Goal: Task Accomplishment & Management: Use online tool/utility

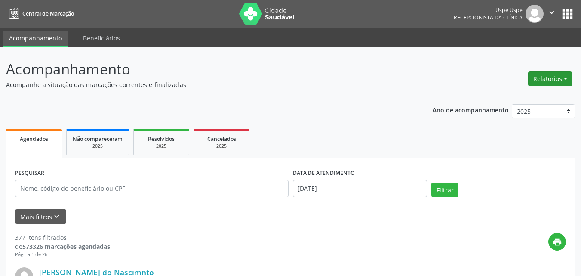
click at [567, 79] on button "Relatórios" at bounding box center [550, 78] width 44 height 15
click at [512, 99] on link "Agendamentos" at bounding box center [525, 97] width 93 height 12
select select "8"
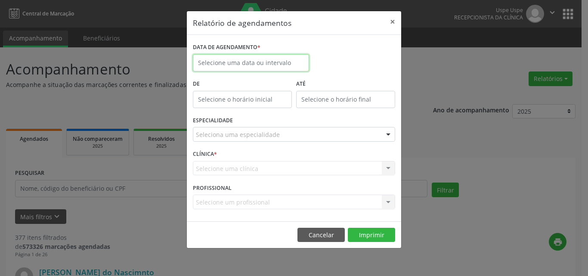
click at [238, 64] on input "text" at bounding box center [251, 62] width 116 height 17
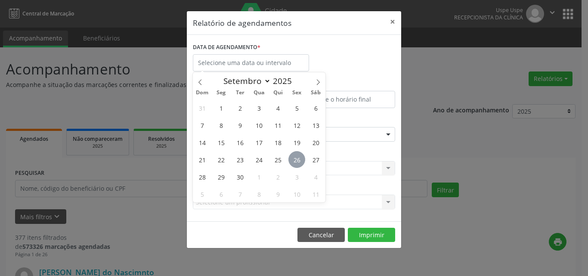
click at [300, 161] on span "26" at bounding box center [296, 159] width 17 height 17
type input "[DATE]"
click at [300, 161] on span "26" at bounding box center [296, 159] width 17 height 17
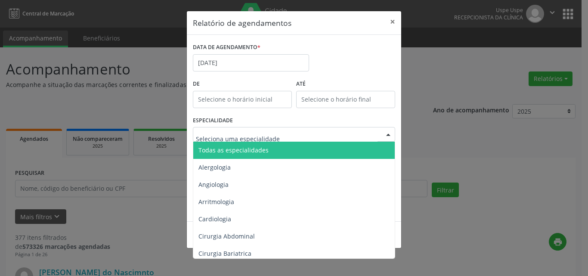
click at [236, 152] on span "Todas as especialidades" at bounding box center [233, 150] width 70 height 8
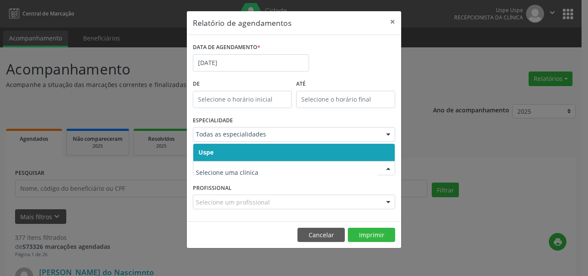
click at [226, 150] on span "Uspe" at bounding box center [293, 152] width 201 height 17
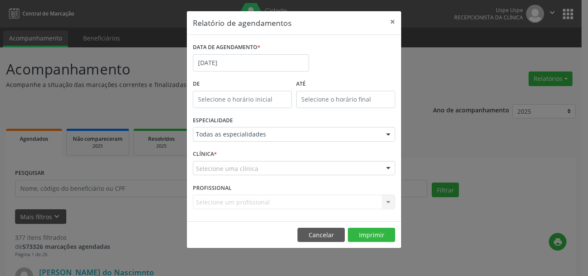
click at [228, 206] on div "Selecione um profissional Nenhum resultado encontrado para: " " Não há nenhuma …" at bounding box center [294, 202] width 202 height 15
click at [228, 204] on div "Selecione um profissional Nenhum resultado encontrado para: " " Não há nenhuma …" at bounding box center [294, 202] width 202 height 15
click at [228, 203] on div "Selecione um profissional Nenhum resultado encontrado para: " " Não há nenhuma …" at bounding box center [294, 202] width 202 height 15
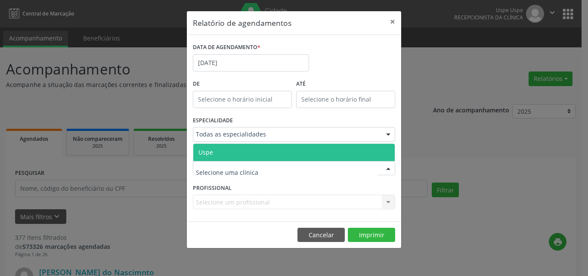
click at [228, 151] on span "Uspe" at bounding box center [293, 152] width 201 height 17
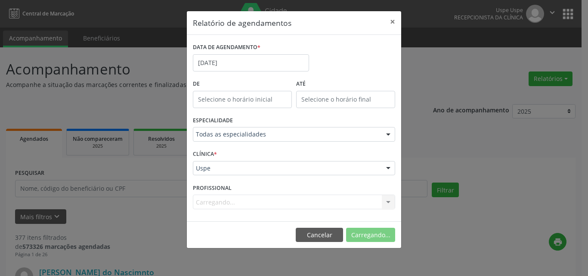
click at [217, 204] on div "Carregando... Nenhum resultado encontrado para: " " Não há nenhuma opção para s…" at bounding box center [294, 202] width 202 height 15
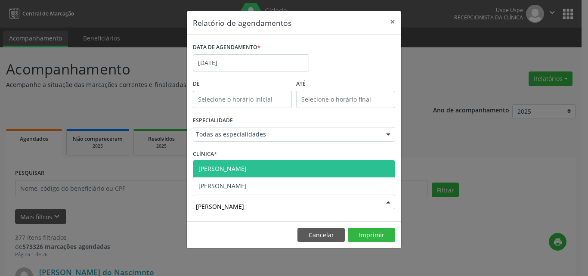
type input "[PERSON_NAME]"
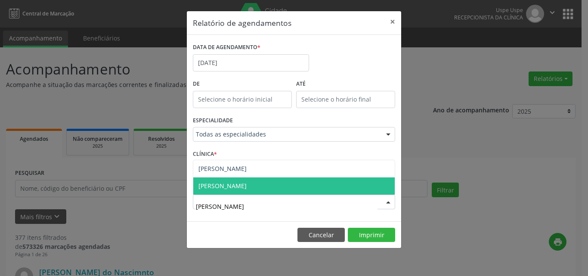
click at [247, 187] on span "[PERSON_NAME]" at bounding box center [222, 186] width 48 height 8
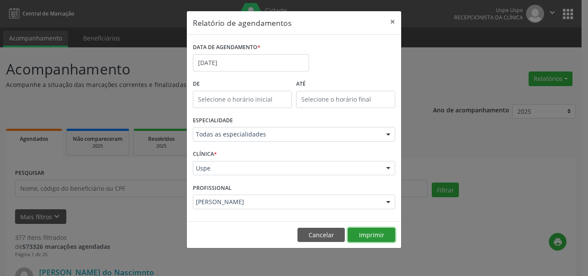
click at [371, 238] on button "Imprimir" at bounding box center [371, 235] width 47 height 15
